Goal: Find specific page/section

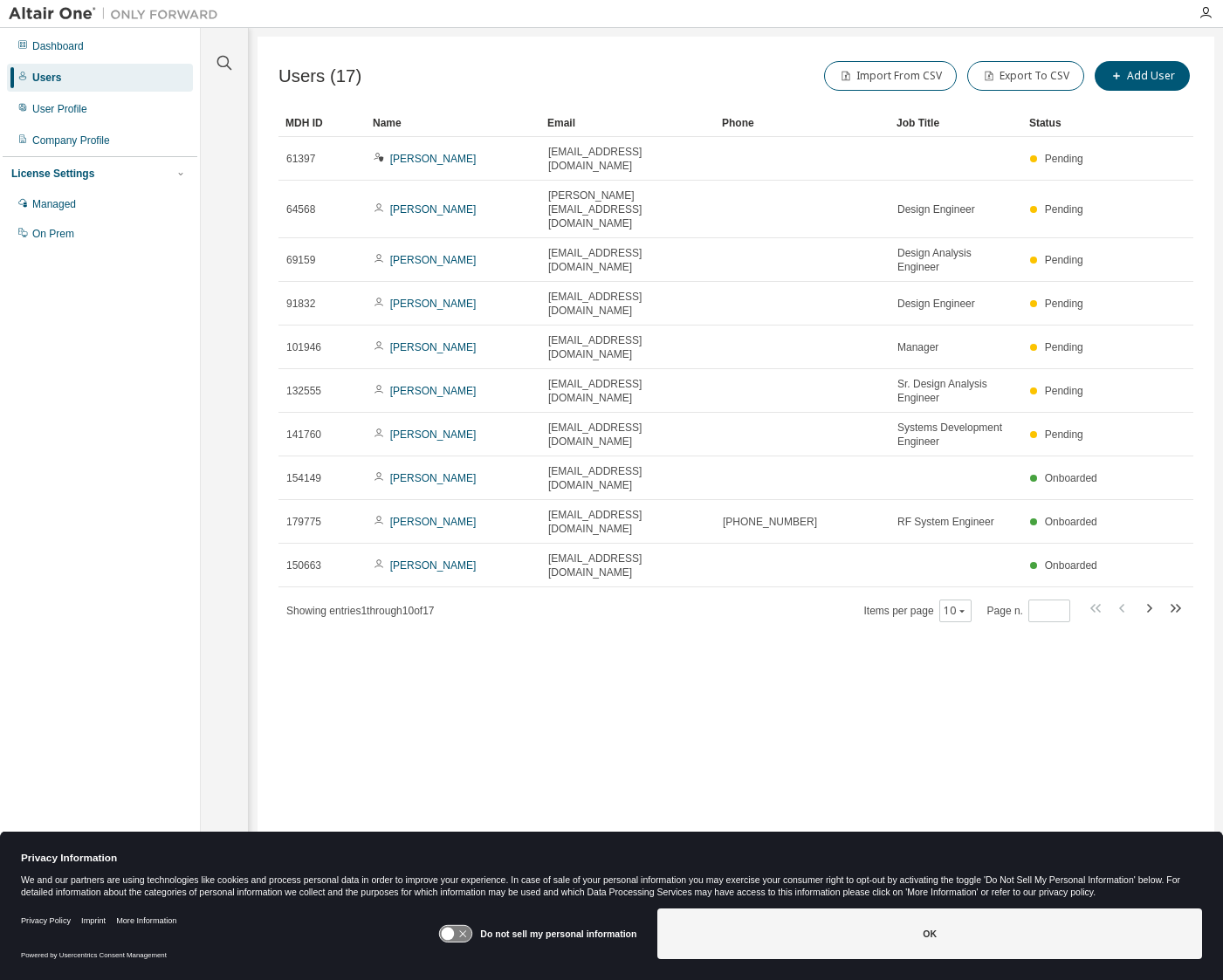
click at [58, 14] on img at bounding box center [118, 14] width 218 height 17
